Goal: Manage account settings

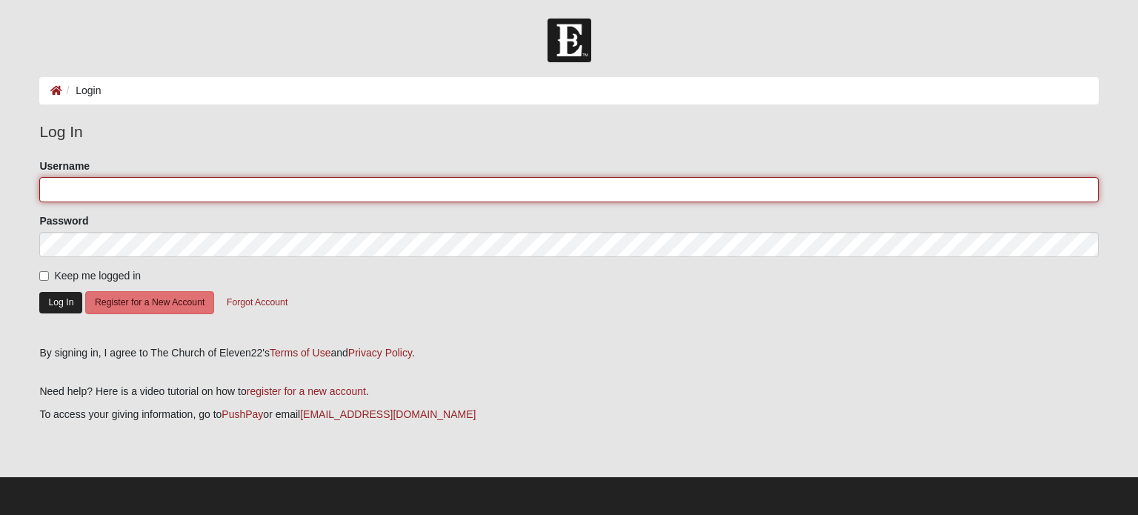
type input "adriancark"
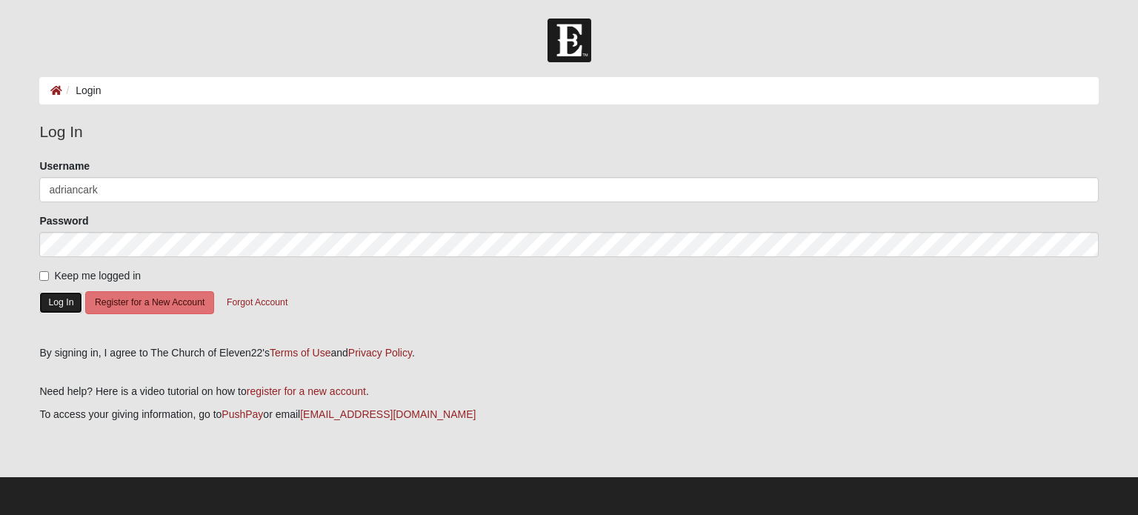
click at [60, 304] on button "Log In" at bounding box center [60, 302] width 43 height 21
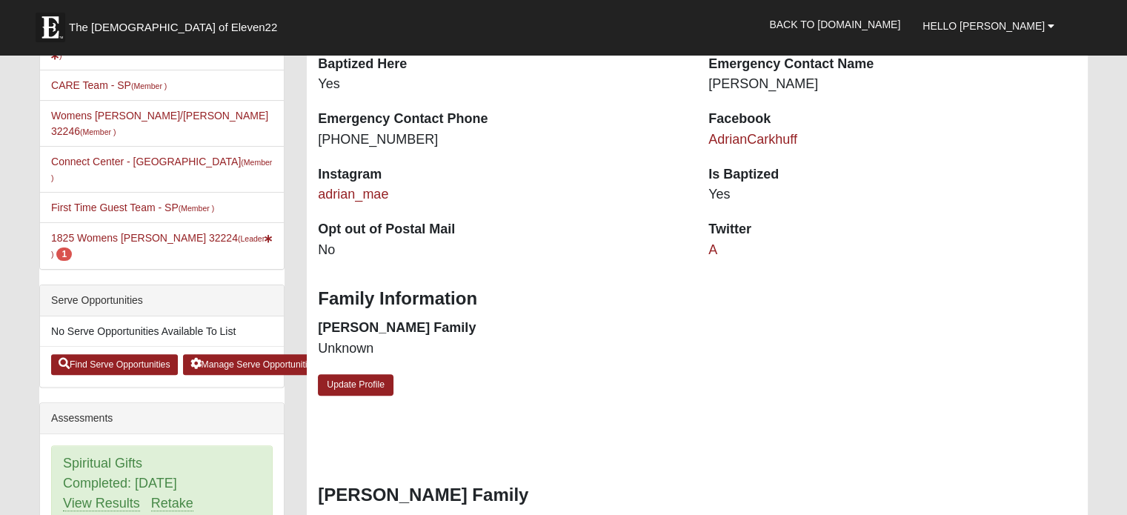
scroll to position [370, 0]
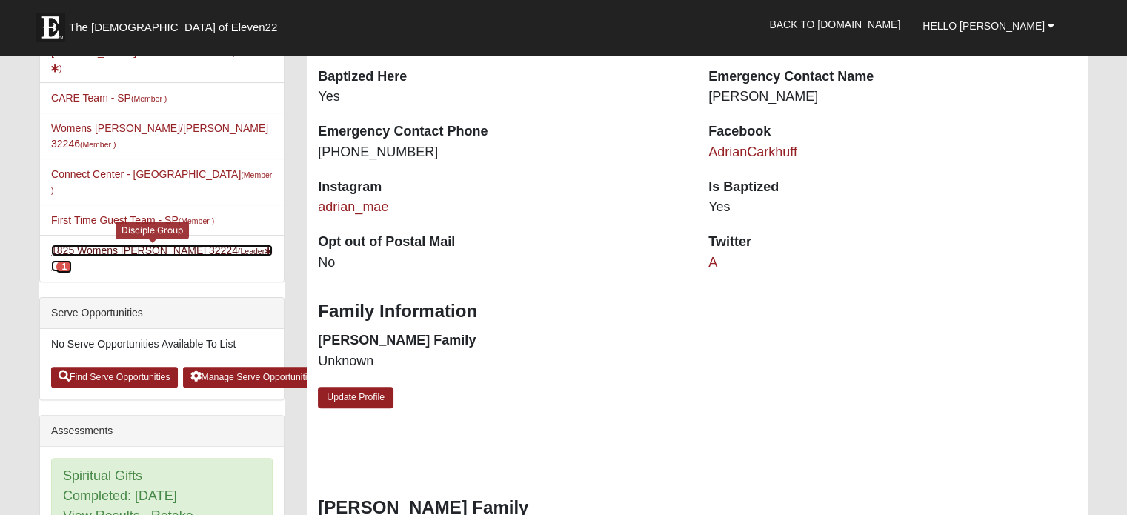
click at [155, 244] on link "1825 Womens Carkhuff 32224 (Leader ) 1" at bounding box center [161, 257] width 221 height 27
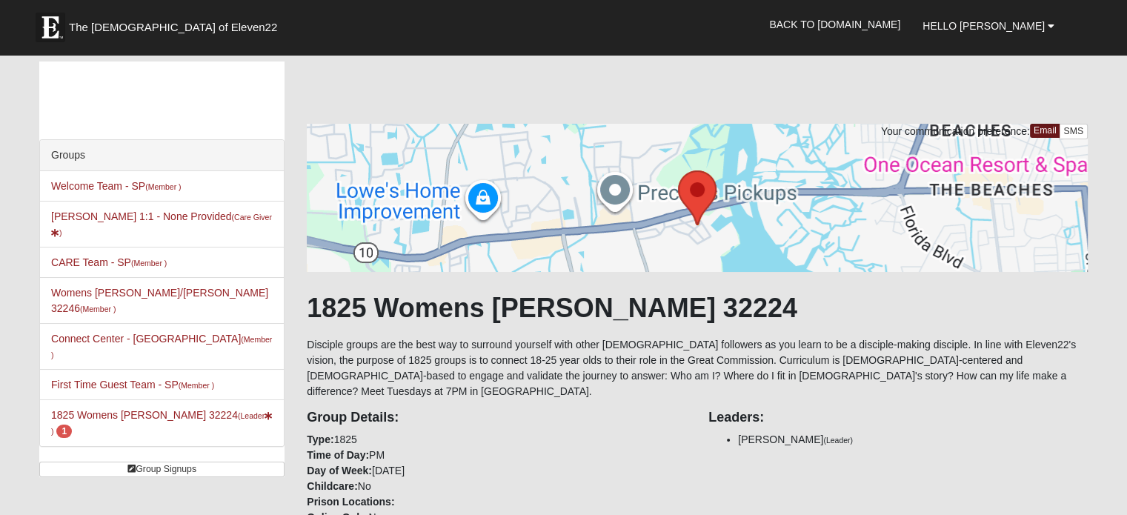
scroll to position [593, 0]
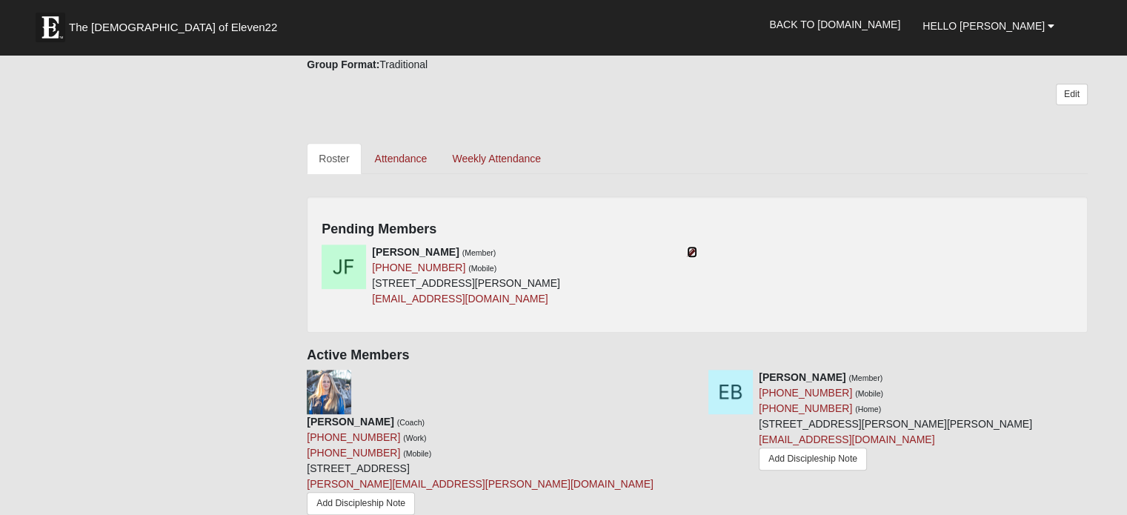
click at [691, 247] on icon at bounding box center [692, 252] width 10 height 10
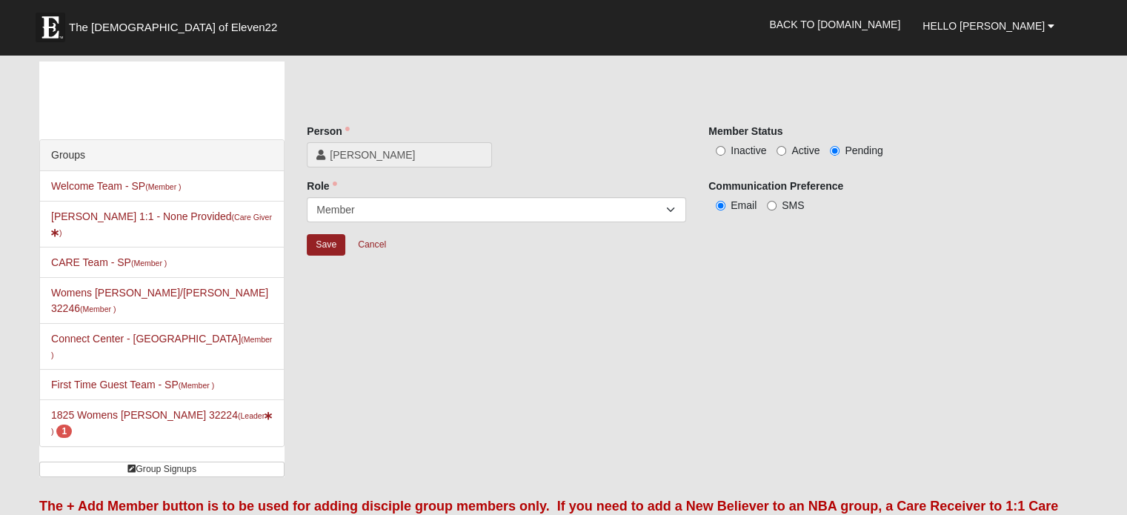
click at [790, 147] on label "Active" at bounding box center [797, 150] width 43 height 15
click at [786, 147] on input "Active" at bounding box center [781, 151] width 10 height 10
radio input "true"
click at [327, 242] on input "Save" at bounding box center [326, 244] width 39 height 21
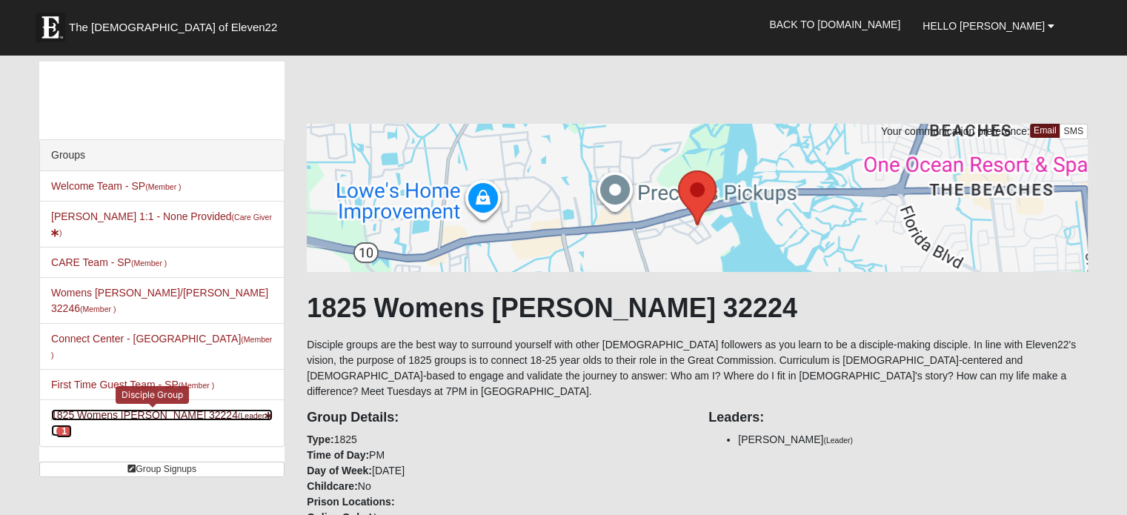
click at [131, 409] on link "1825 Womens Carkhuff 32224 (Leader ) 1" at bounding box center [161, 422] width 221 height 27
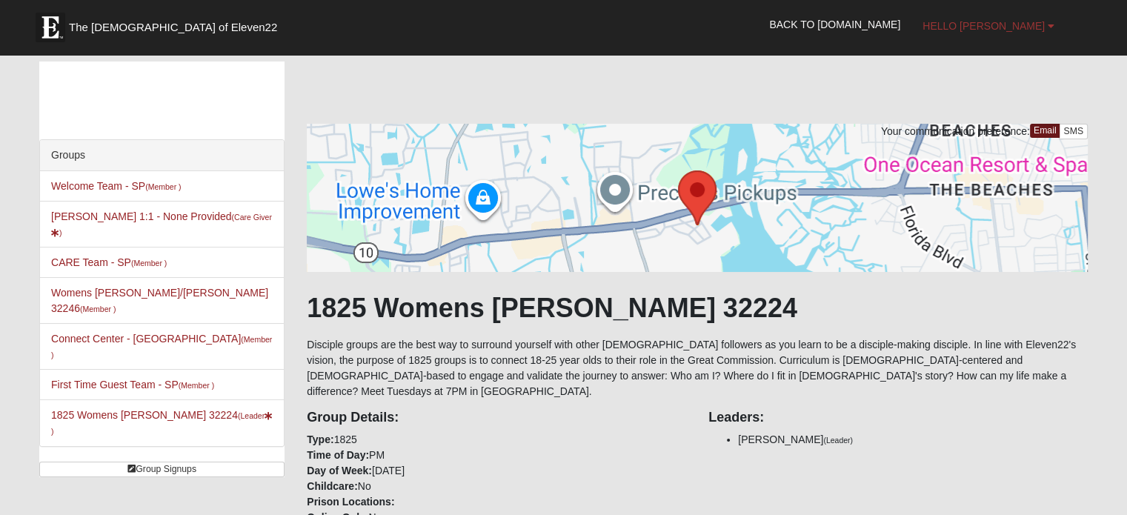
click at [990, 28] on span "Hello [PERSON_NAME]" at bounding box center [983, 26] width 122 height 12
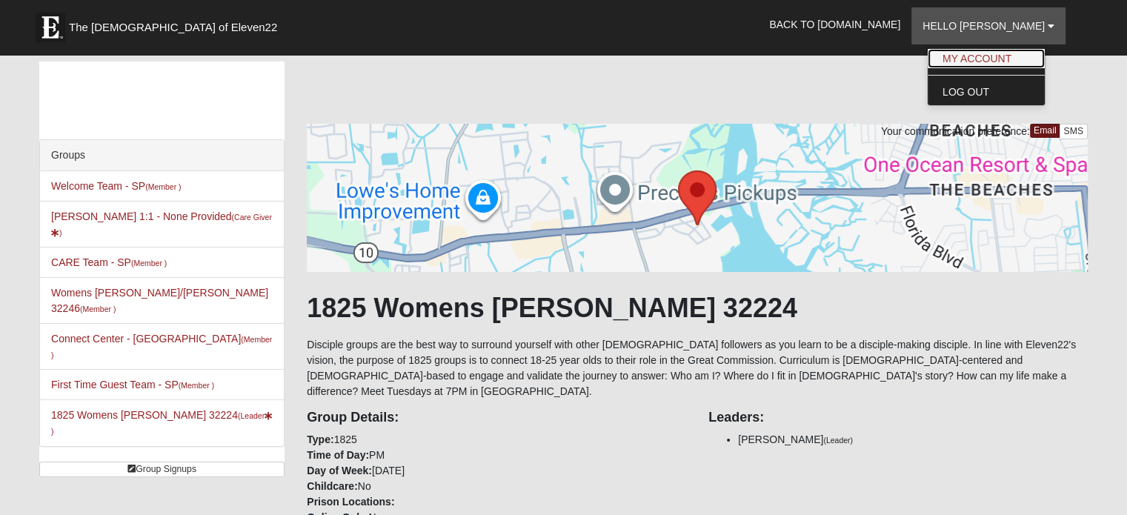
click at [998, 52] on link "My Account" at bounding box center [985, 58] width 117 height 19
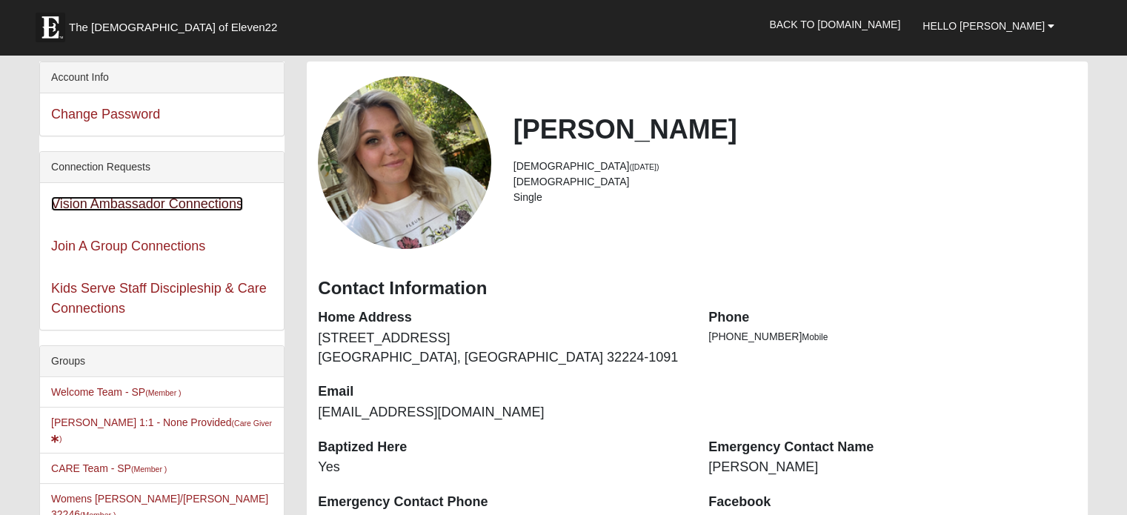
click at [176, 206] on link "Vision Ambassador Connections" at bounding box center [147, 203] width 192 height 15
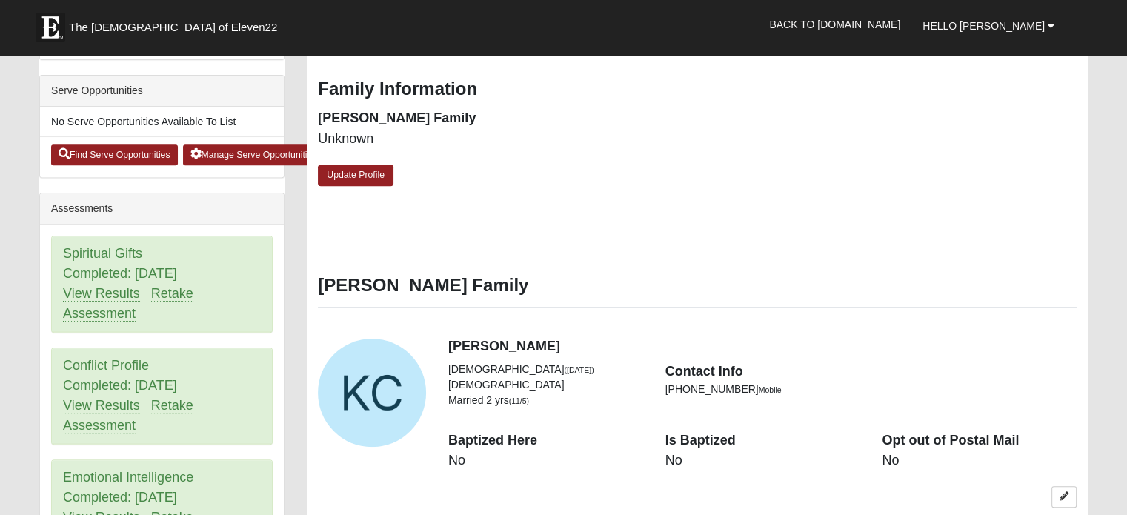
scroll to position [222, 0]
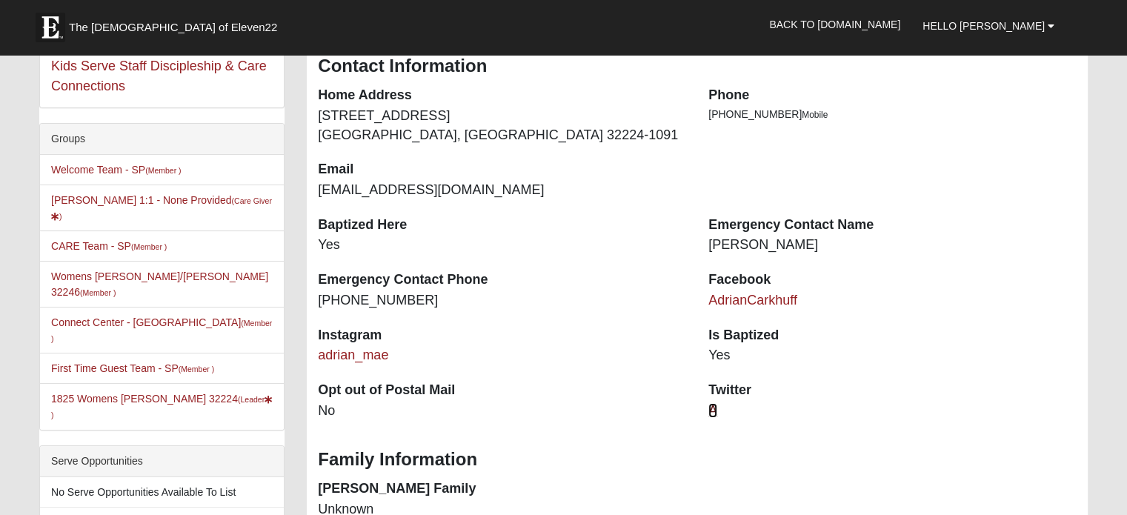
click at [712, 413] on link "A" at bounding box center [712, 410] width 9 height 15
click at [341, 359] on link "adrian_mae" at bounding box center [353, 354] width 70 height 15
click at [739, 302] on link "AdrianCarkhuff" at bounding box center [752, 300] width 89 height 15
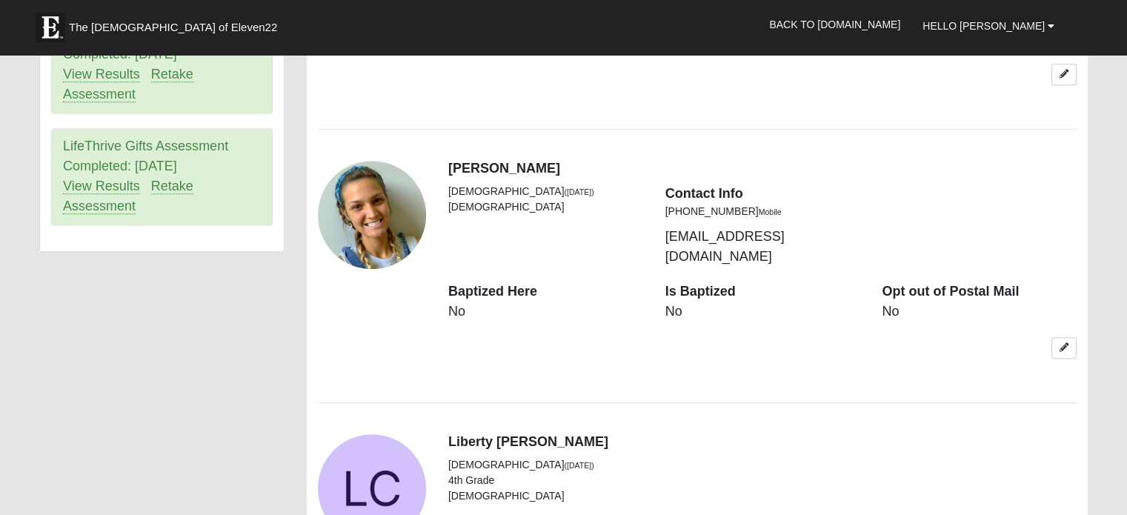
scroll to position [1111, 0]
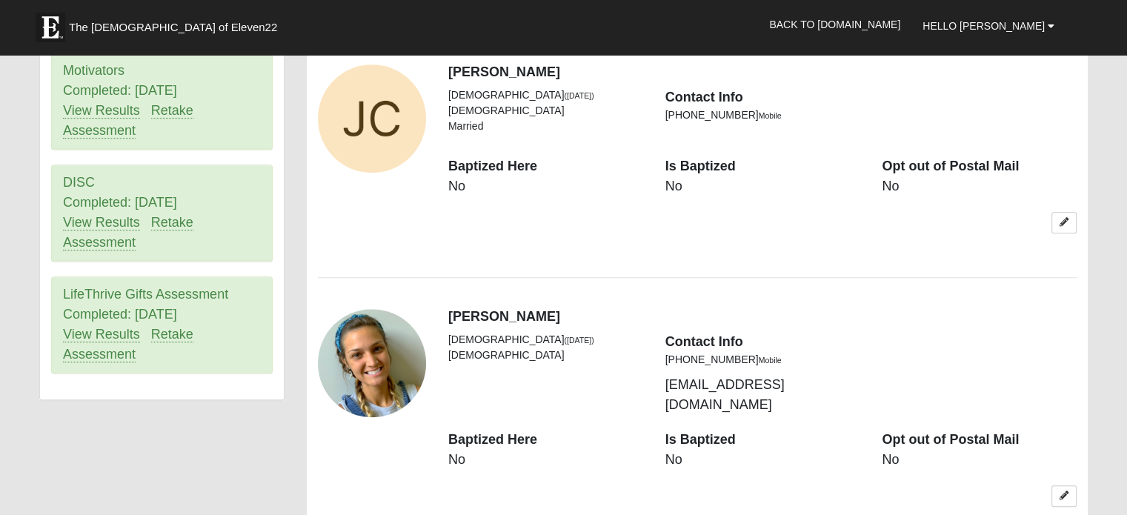
drag, startPoint x: 1067, startPoint y: 479, endPoint x: 1034, endPoint y: 459, distance: 39.3
click at [1067, 491] on icon at bounding box center [1063, 495] width 9 height 9
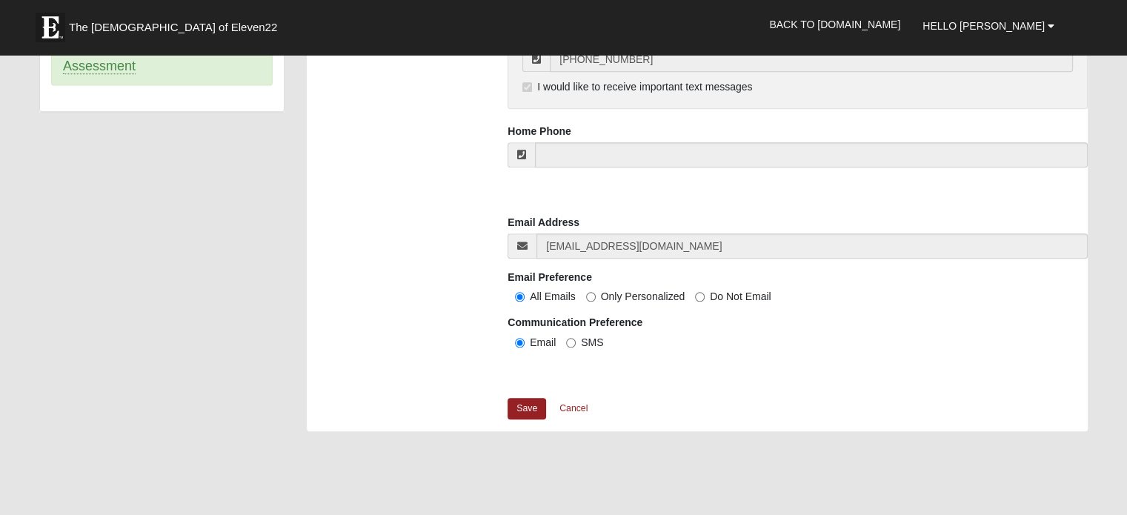
scroll to position [1407, 0]
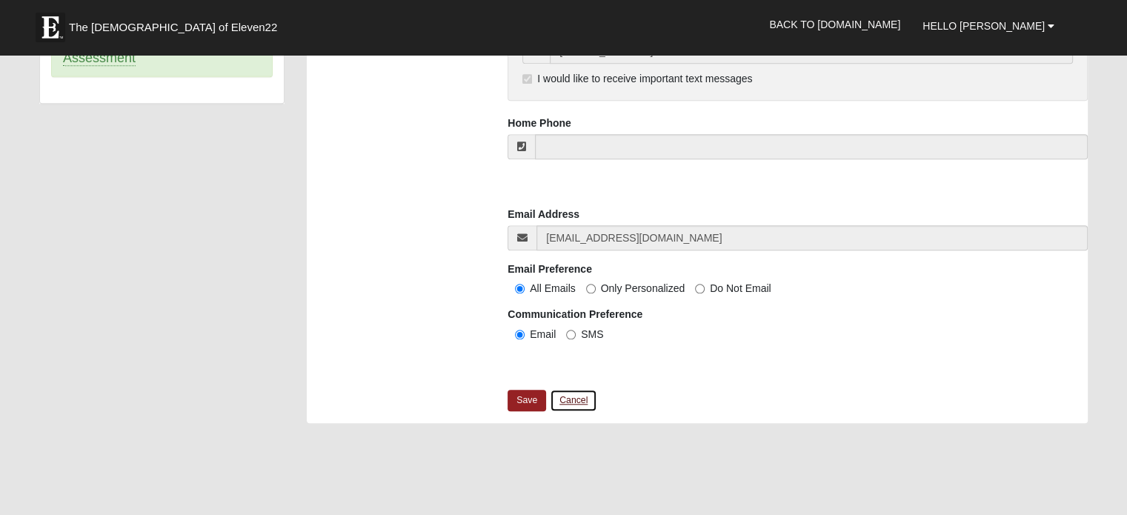
click at [564, 390] on link "Cancel" at bounding box center [573, 400] width 47 height 23
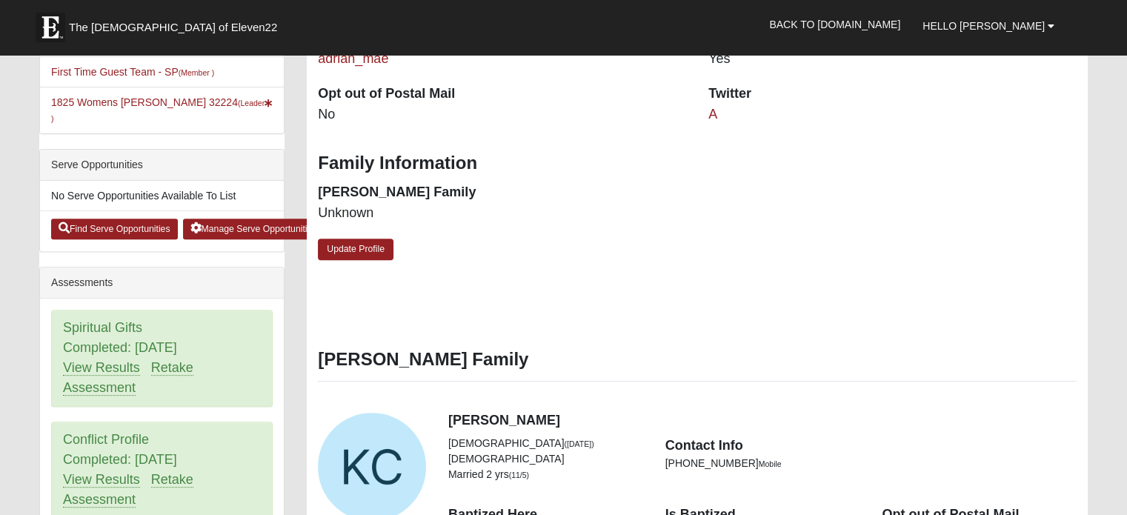
scroll to position [0, 0]
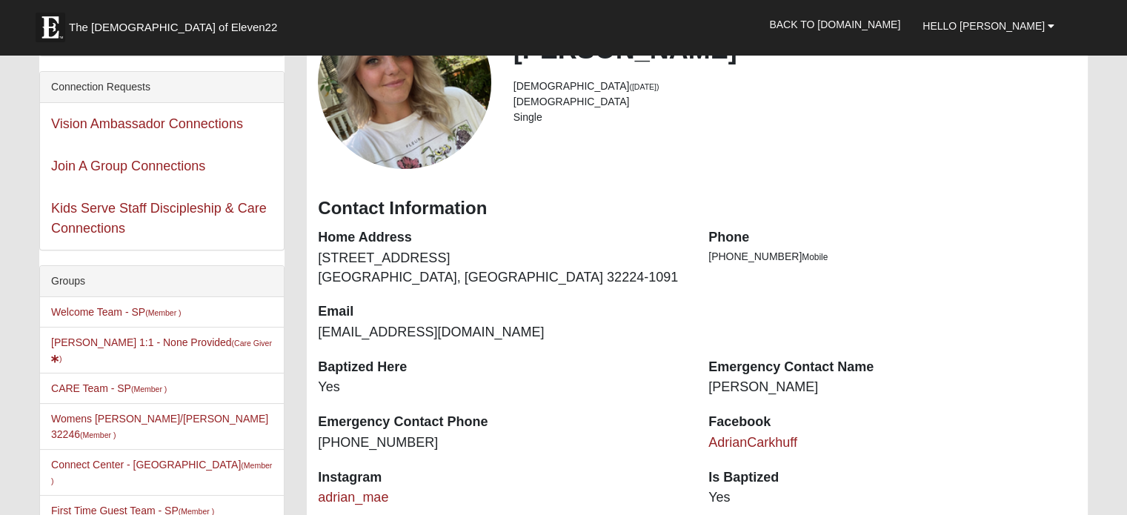
scroll to position [296, 0]
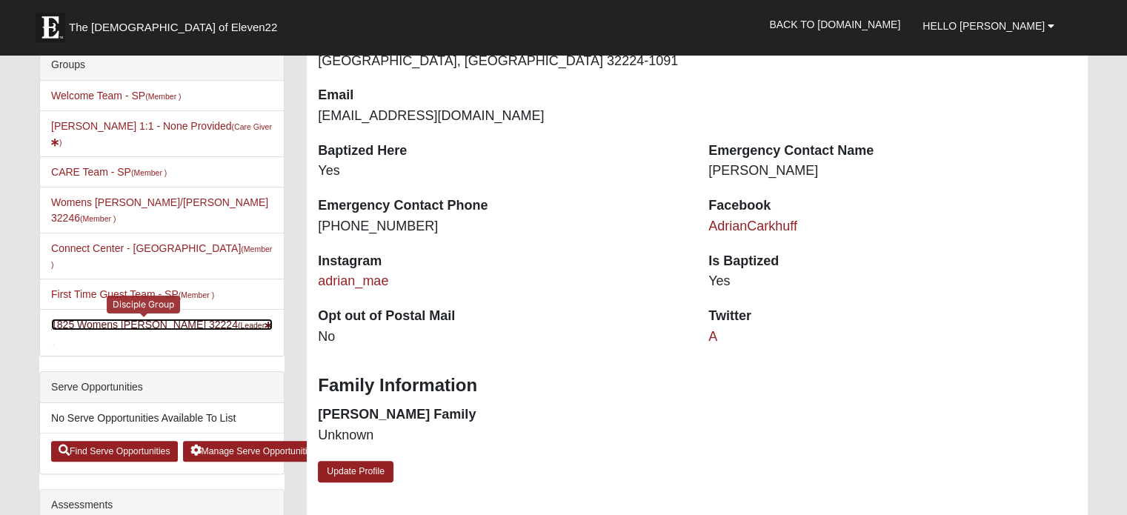
click at [116, 319] on link "1825 Womens [PERSON_NAME] 32224 (Leader )" at bounding box center [161, 332] width 221 height 27
